Goal: Information Seeking & Learning: Understand process/instructions

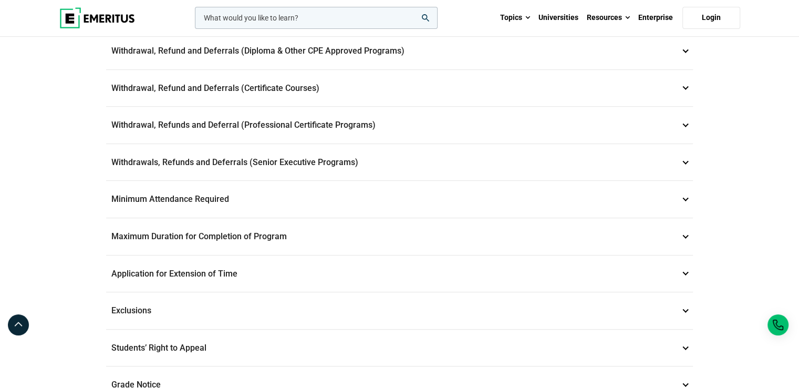
scroll to position [470, 0]
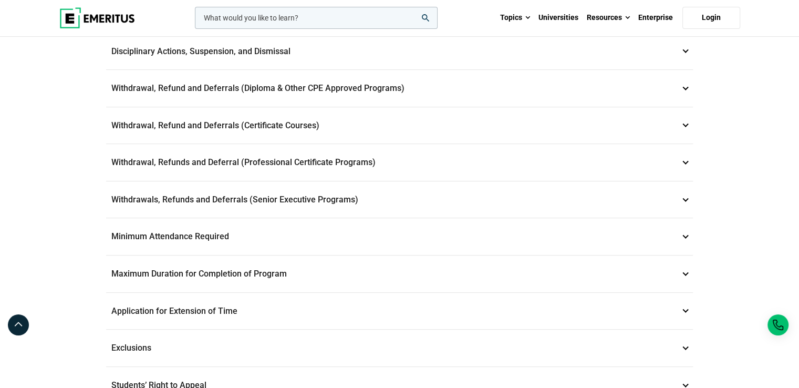
click at [471, 150] on p "Withdrawal, Refunds and Deferral (Professional Certificate Programs) 8" at bounding box center [399, 162] width 587 height 37
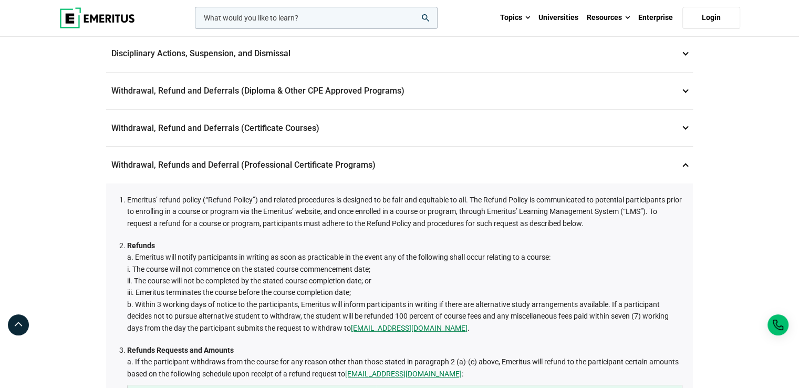
scroll to position [264, 0]
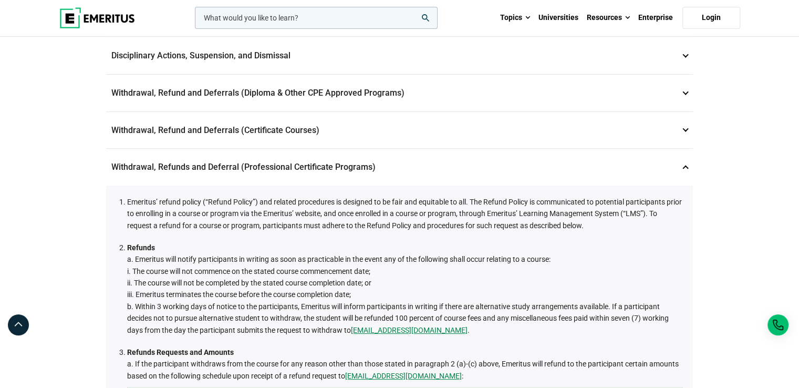
click at [442, 97] on p "Withdrawal, Refund and Deferrals (Diploma & Other CPE Approved Programs) 6" at bounding box center [399, 93] width 587 height 37
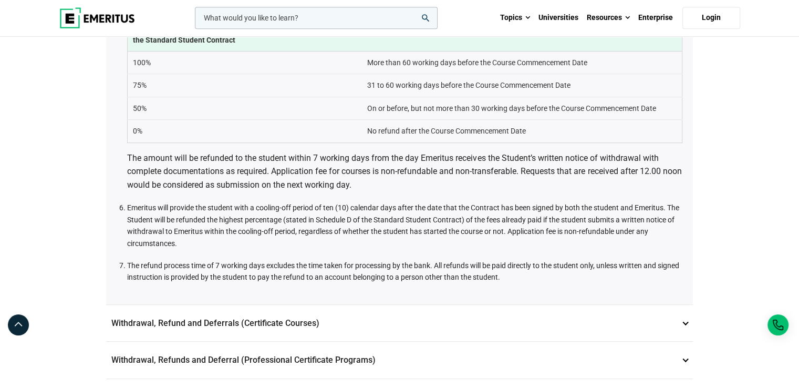
scroll to position [552, 0]
click at [380, 347] on p "Withdrawal, Refunds and Deferral (Professional Certificate Programs) 8" at bounding box center [399, 360] width 587 height 37
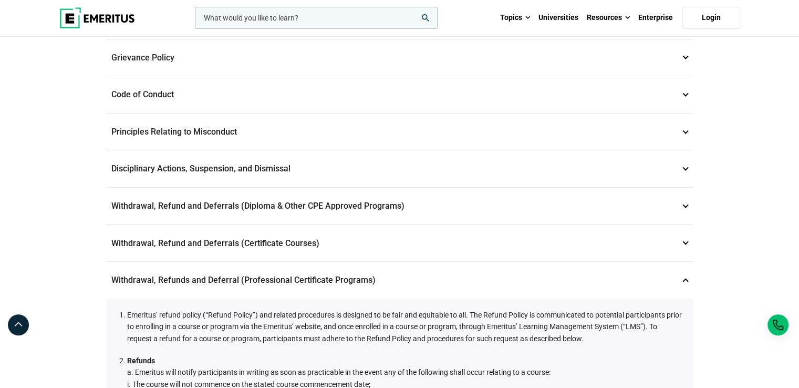
scroll to position [151, 0]
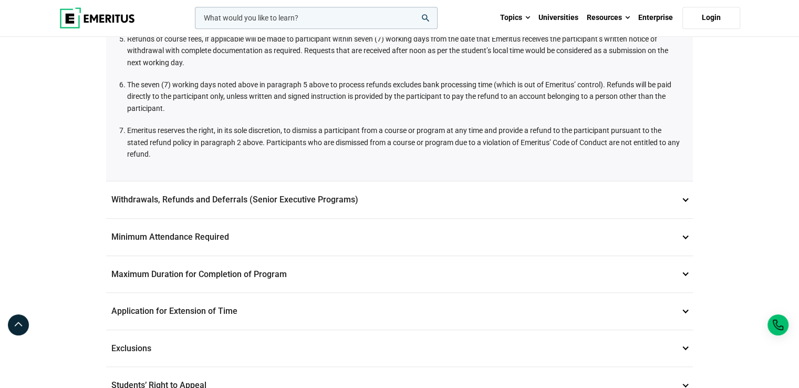
click at [380, 190] on p "Withdrawals, Refunds and Deferrals (Senior Executive Programs) 9" at bounding box center [399, 199] width 587 height 37
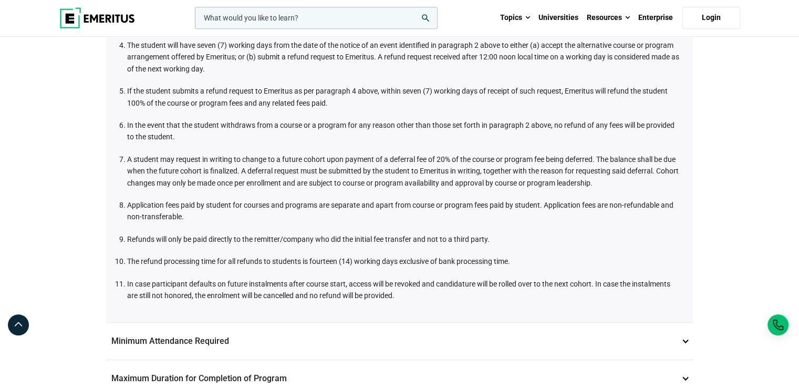
scroll to position [630, 0]
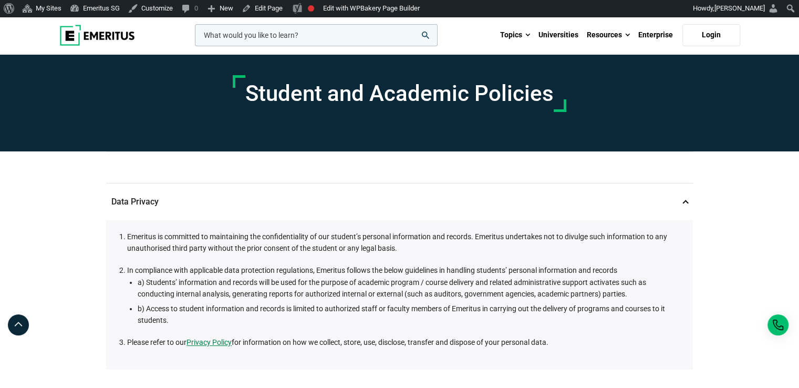
click at [675, 111] on div "Student and Academic Policies" at bounding box center [399, 93] width 693 height 79
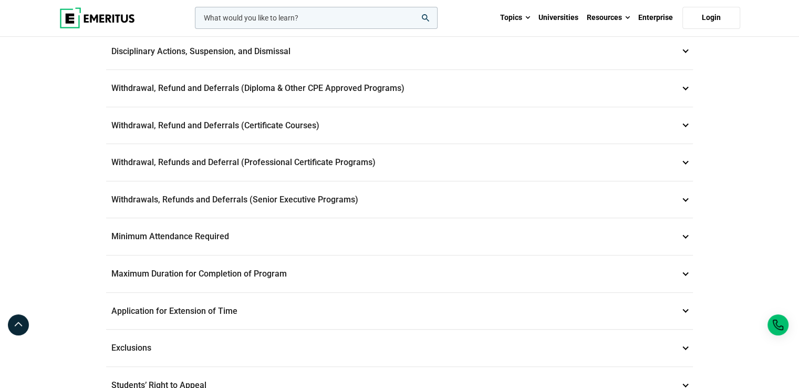
click at [456, 200] on p "Withdrawals, Refunds and Deferrals (Senior Executive Programs) 9" at bounding box center [399, 199] width 587 height 37
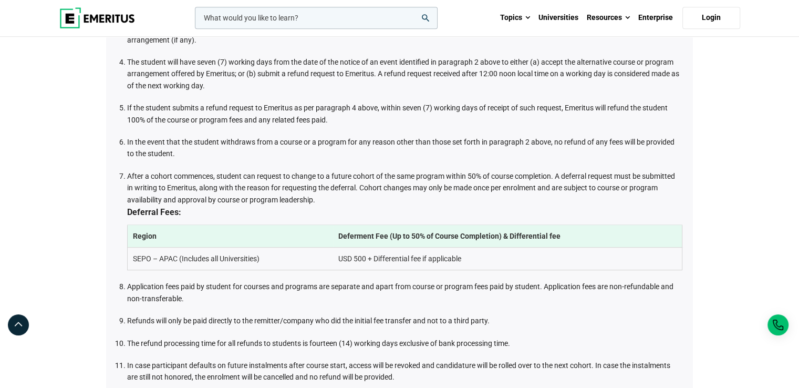
scroll to position [613, 0]
click at [698, 130] on div "Data Privacy 1 Emeritus is committed to maintaining the confidentiality of our …" at bounding box center [399, 132] width 599 height 1246
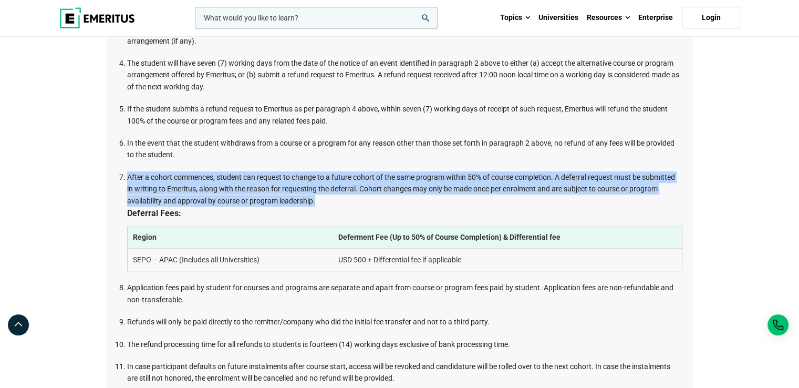
drag, startPoint x: 128, startPoint y: 170, endPoint x: 334, endPoint y: 194, distance: 207.4
click at [334, 194] on li "After a cohort commences, student can request to change to a future cohort of t…" at bounding box center [404, 221] width 555 height 100
